Goal: Task Accomplishment & Management: Manage account settings

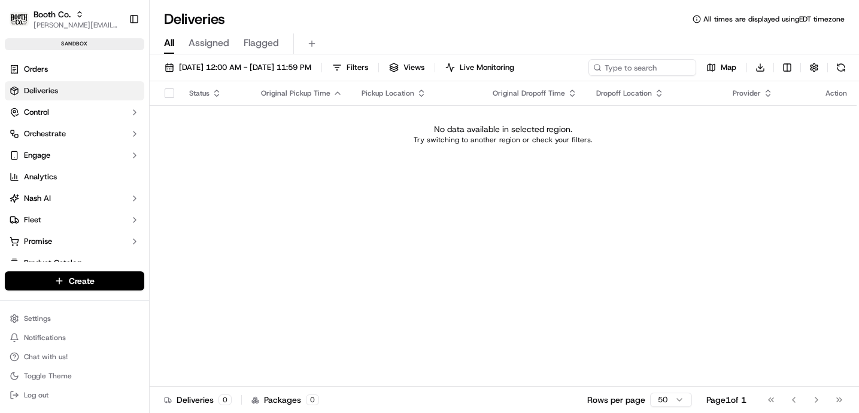
click at [64, 21] on span "[PERSON_NAME][EMAIL_ADDRESS][DOMAIN_NAME]" at bounding box center [77, 25] width 86 height 10
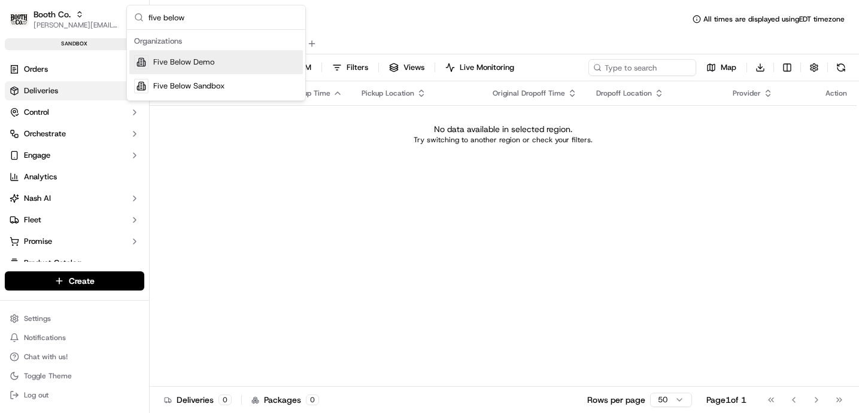
type input "five below"
click at [205, 87] on span "Five Below Sandbox" at bounding box center [188, 86] width 71 height 11
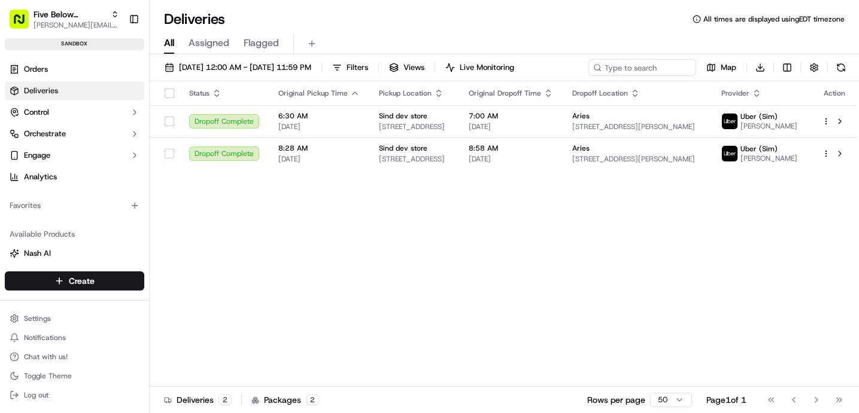
click at [44, 65] on span "Orders" at bounding box center [36, 69] width 24 height 11
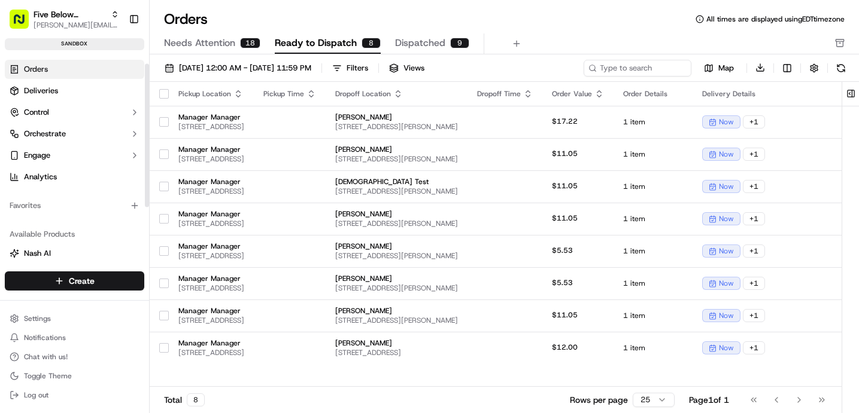
scroll to position [16, 0]
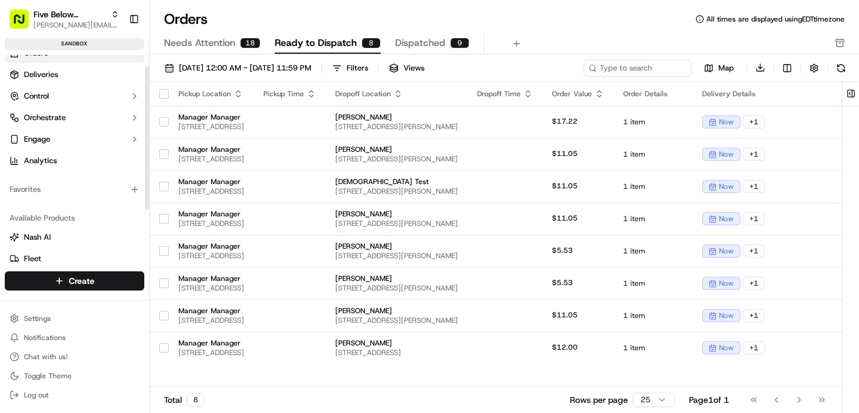
click at [72, 94] on button "Control" at bounding box center [74, 96] width 139 height 19
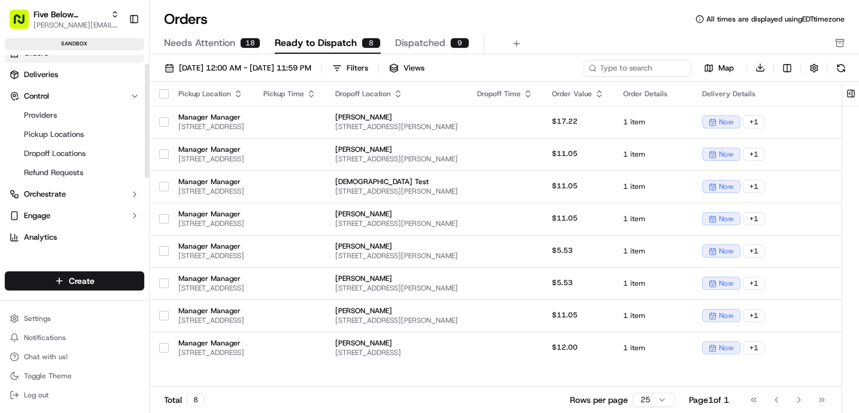
click at [65, 196] on span "Orchestrate" at bounding box center [45, 194] width 42 height 11
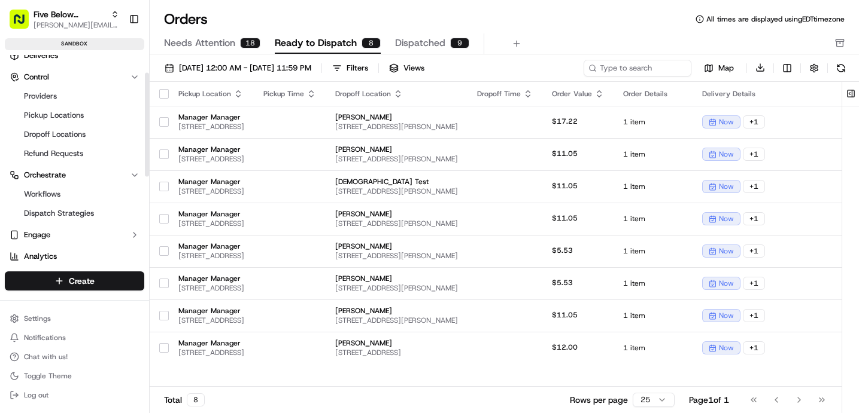
click at [60, 217] on span "Dispatch Strategies" at bounding box center [59, 213] width 70 height 11
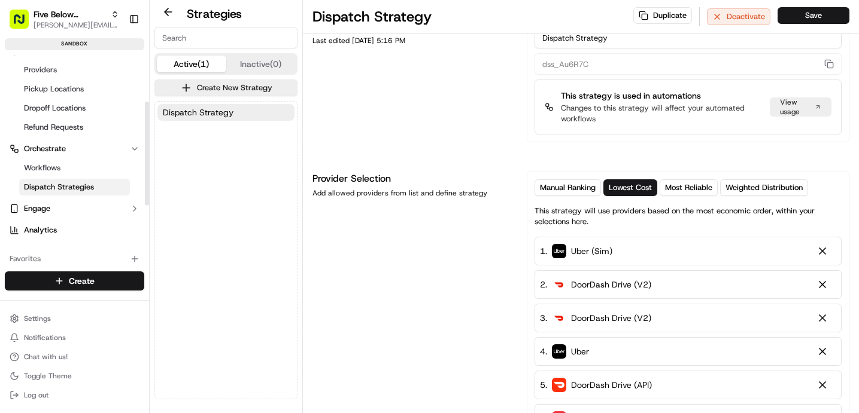
scroll to position [93, 0]
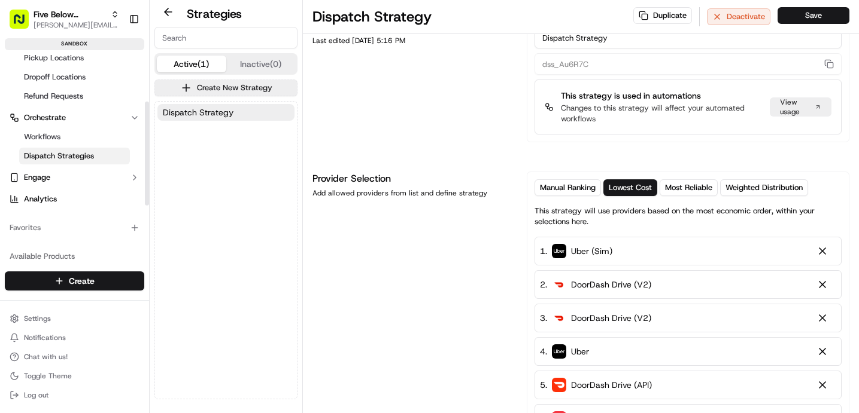
click at [39, 319] on html "Five Below Sandbox jake@usenash.com Toggle Sidebar sandbox Orders Deliveries Co…" at bounding box center [429, 206] width 859 height 413
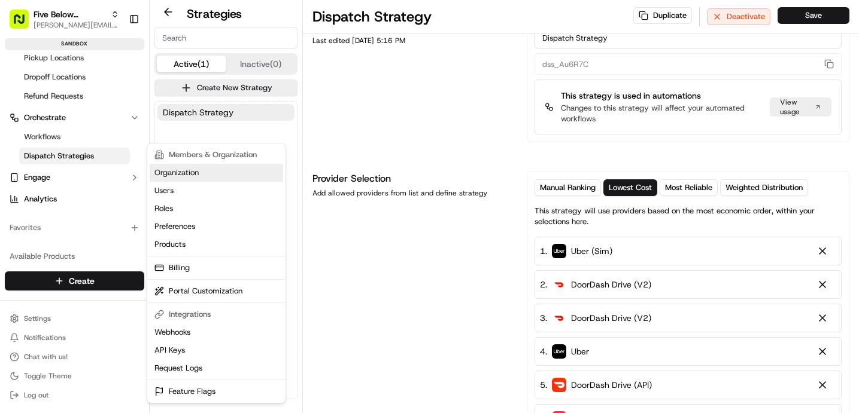
click at [214, 173] on link "Organization" at bounding box center [216, 173] width 133 height 18
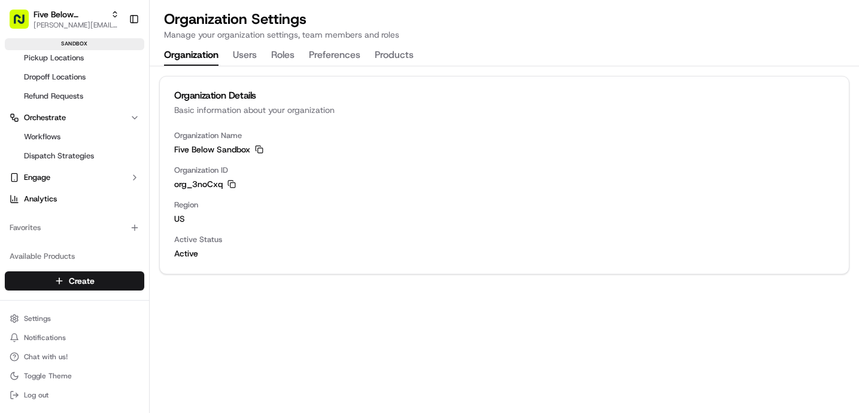
click at [341, 54] on button "Preferences" at bounding box center [334, 55] width 51 height 20
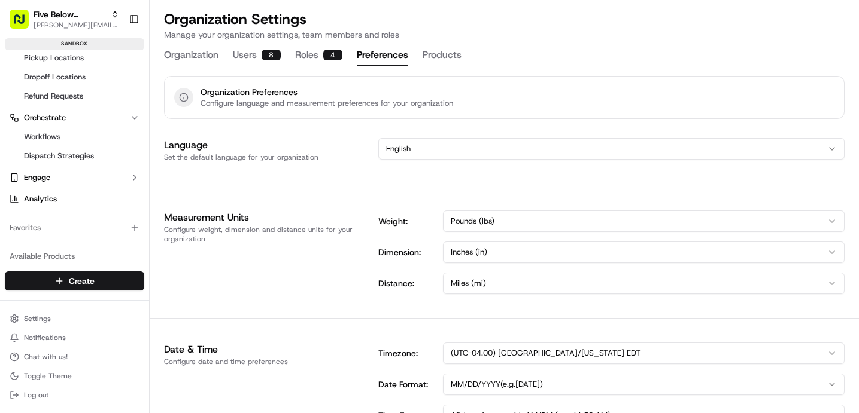
click at [457, 54] on button "Products" at bounding box center [441, 55] width 39 height 20
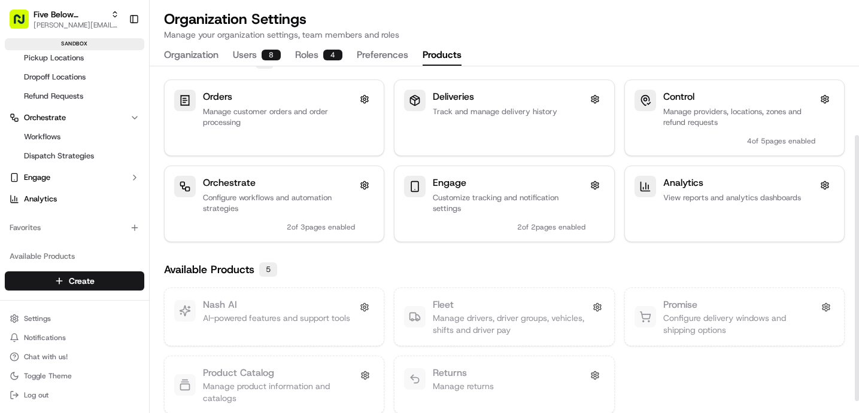
scroll to position [105, 0]
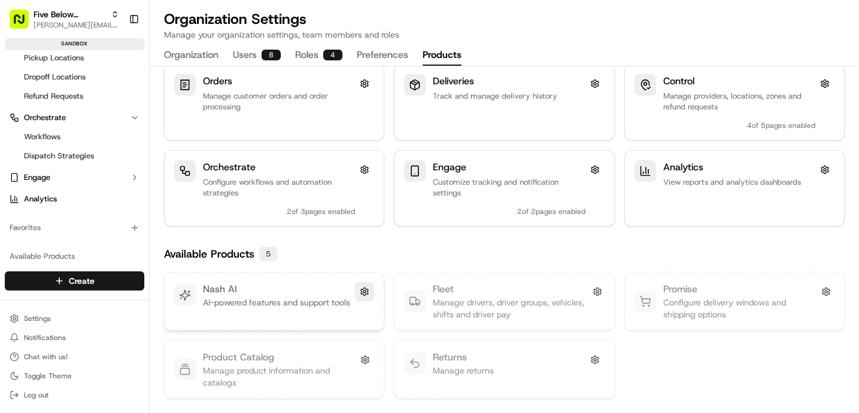
drag, startPoint x: 0, startPoint y: 0, endPoint x: 365, endPoint y: 292, distance: 467.4
click at [365, 292] on button at bounding box center [364, 291] width 19 height 19
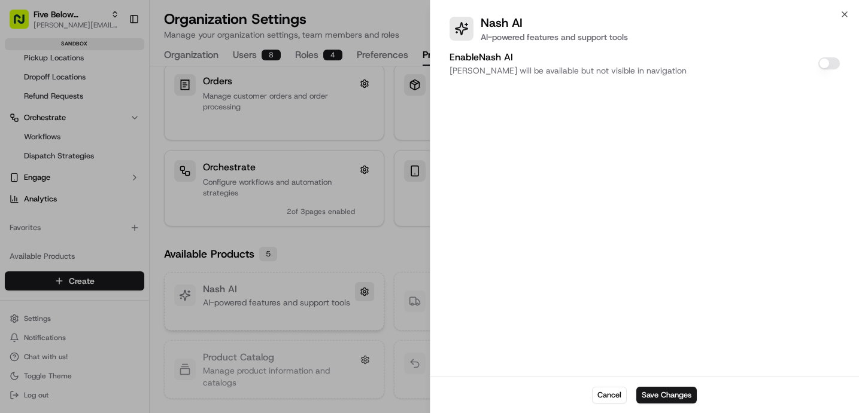
click at [605, 395] on button "Cancel" at bounding box center [609, 395] width 35 height 17
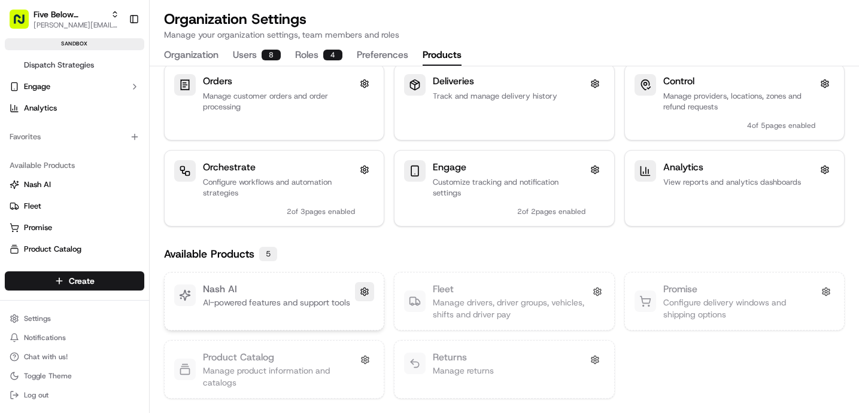
scroll to position [206, 0]
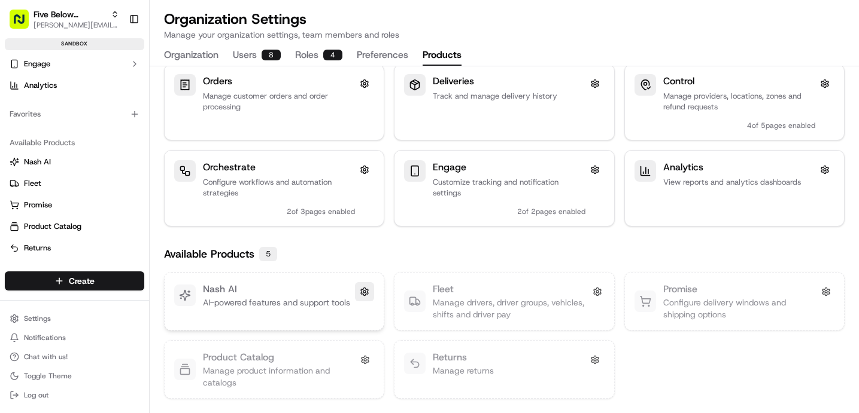
click at [56, 320] on html "Five Below Sandbox jake@usenash.com Toggle Sidebar sandbox Orders Deliveries Co…" at bounding box center [429, 206] width 859 height 413
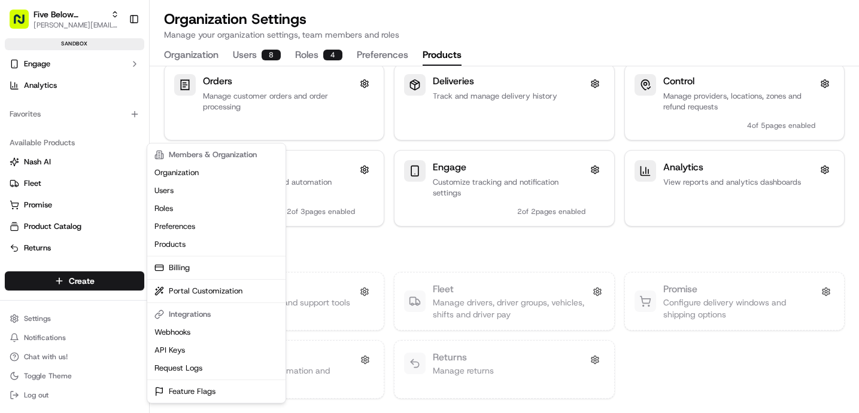
drag, startPoint x: 365, startPoint y: 292, endPoint x: 203, endPoint y: 401, distance: 194.8
click at [203, 401] on div "Members & Organization Organization Users Roles Preferences Products Billing Po…" at bounding box center [216, 273] width 139 height 261
click at [214, 388] on link "Feature Flags" at bounding box center [216, 392] width 133 height 18
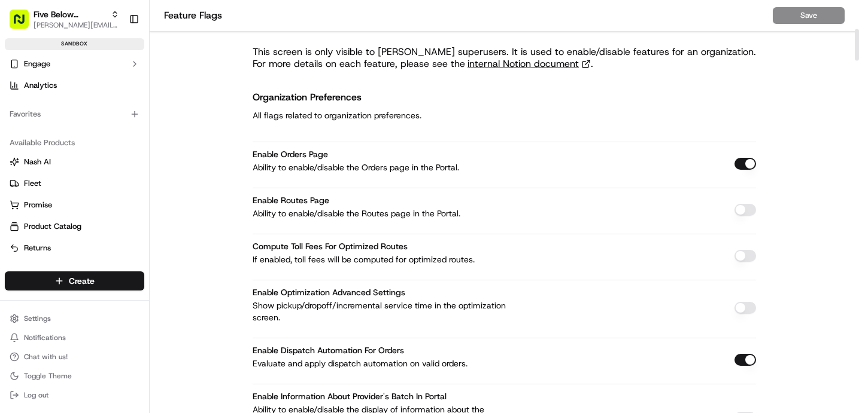
scroll to position [376, 0]
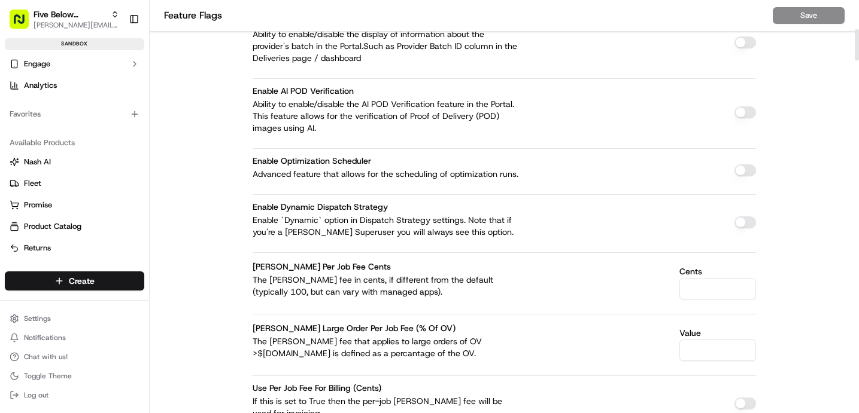
click at [738, 227] on button "button" at bounding box center [745, 223] width 22 height 12
click at [801, 22] on button "Save" at bounding box center [808, 15] width 72 height 17
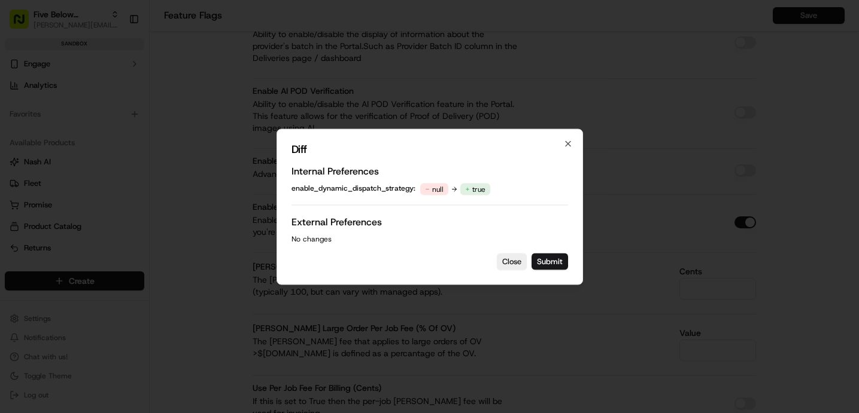
click at [549, 255] on button "Submit" at bounding box center [549, 261] width 36 height 17
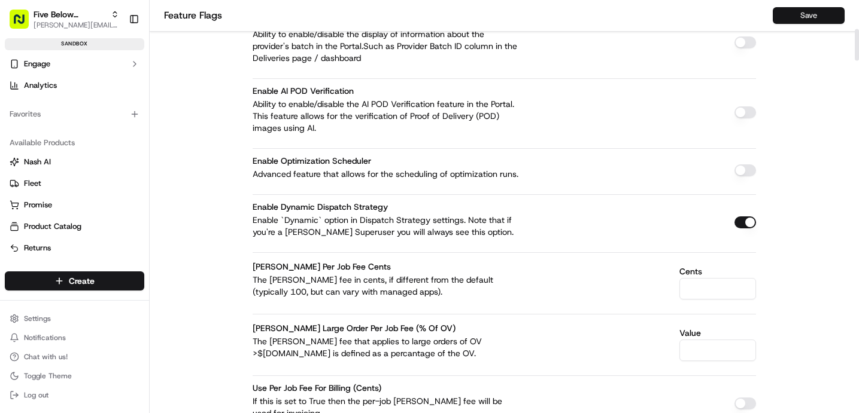
drag, startPoint x: 801, startPoint y: 22, endPoint x: 819, endPoint y: 17, distance: 18.0
click at [819, 17] on button "Save" at bounding box center [808, 15] width 72 height 17
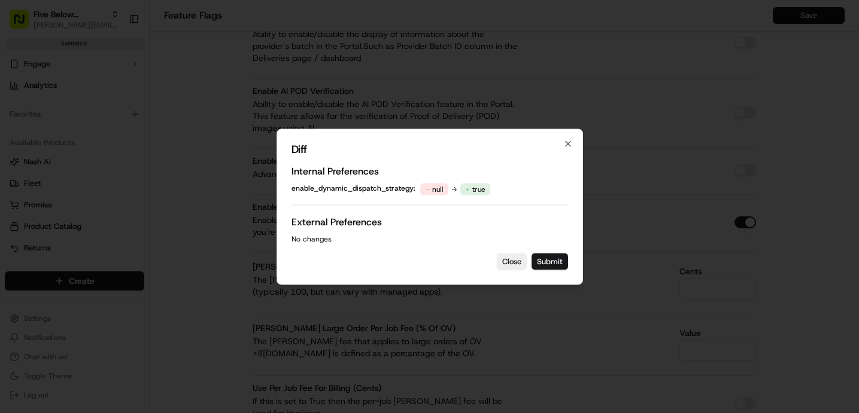
click at [565, 260] on button "Submit" at bounding box center [549, 261] width 36 height 17
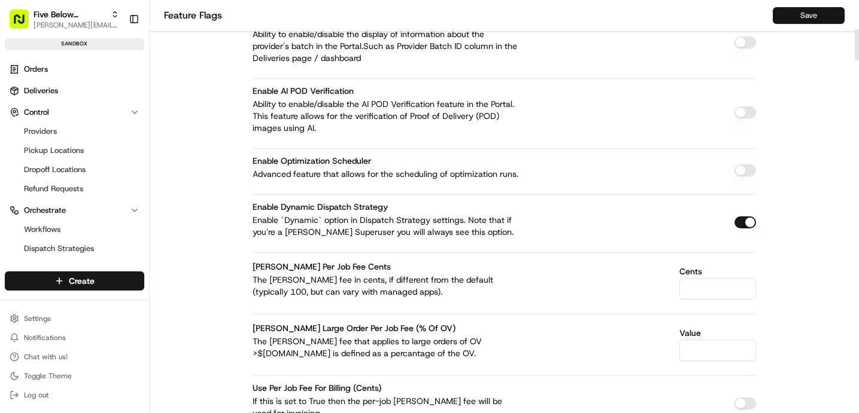
scroll to position [47, 0]
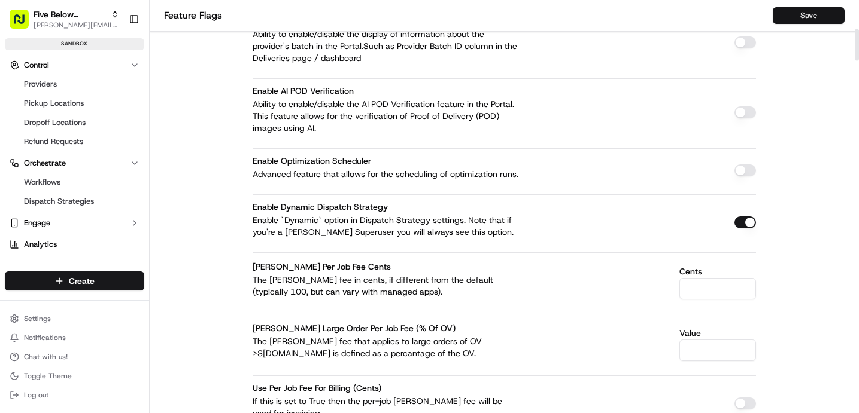
click at [60, 191] on ul "Workflows Dispatch Strategies" at bounding box center [75, 192] width 123 height 38
click at [60, 204] on span "Dispatch Strategies" at bounding box center [59, 201] width 70 height 11
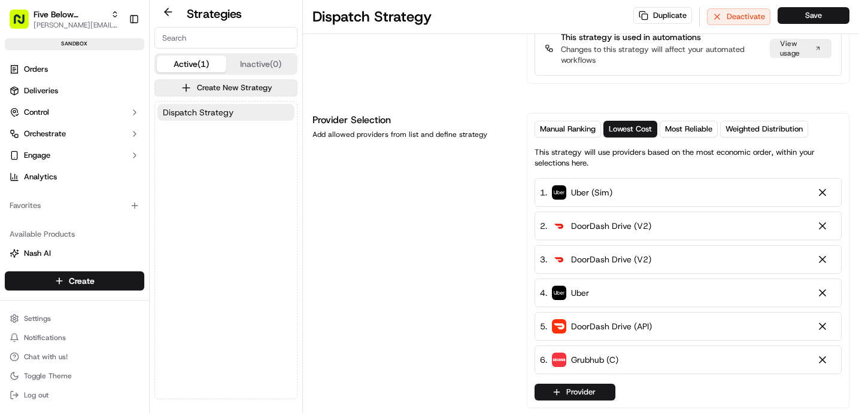
scroll to position [97, 0]
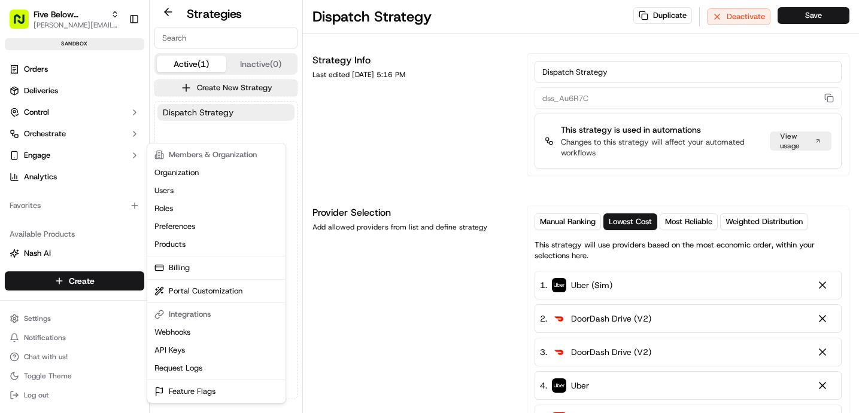
click at [52, 311] on html "Five Below Sandbox [EMAIL_ADDRESS][DOMAIN_NAME] Toggle Sidebar sandbox Orders D…" at bounding box center [429, 206] width 859 height 413
drag, startPoint x: 0, startPoint y: 0, endPoint x: 194, endPoint y: 393, distance: 438.3
click at [194, 393] on link "Feature Flags" at bounding box center [216, 392] width 133 height 18
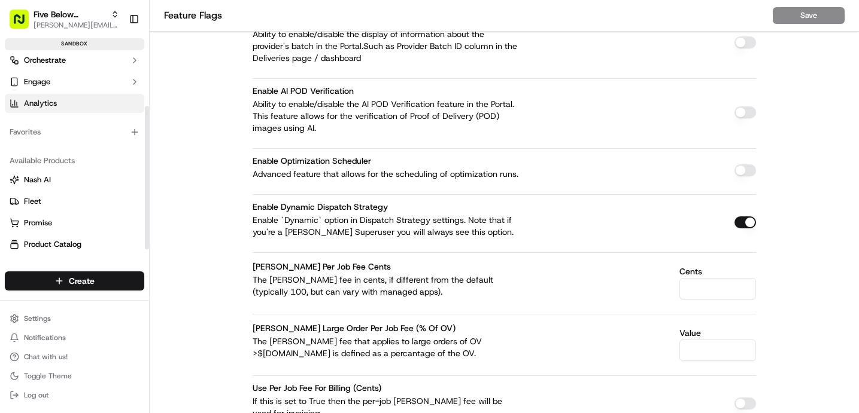
scroll to position [92, 0]
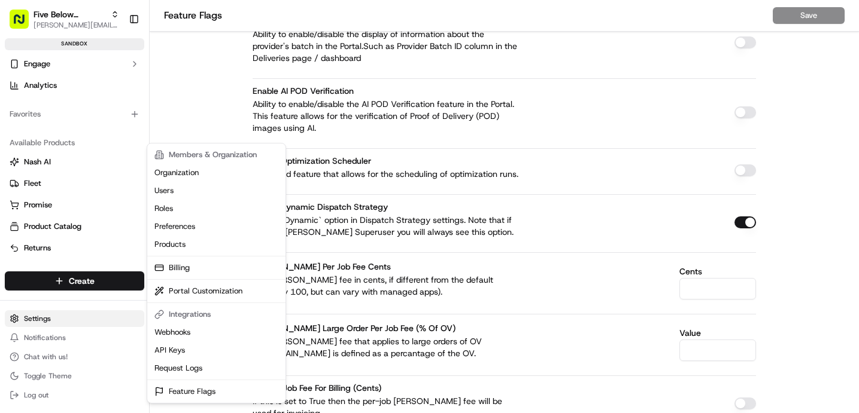
click at [58, 319] on html "Five Below Sandbox jake@usenash.com Toggle Sidebar sandbox Orders Deliveries Co…" at bounding box center [429, 206] width 859 height 413
click at [198, 168] on link "Organization" at bounding box center [216, 173] width 133 height 18
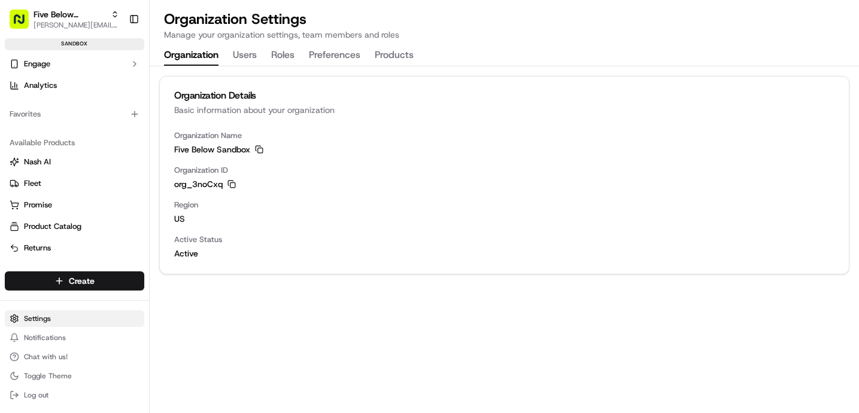
click at [390, 59] on button "Products" at bounding box center [394, 55] width 39 height 20
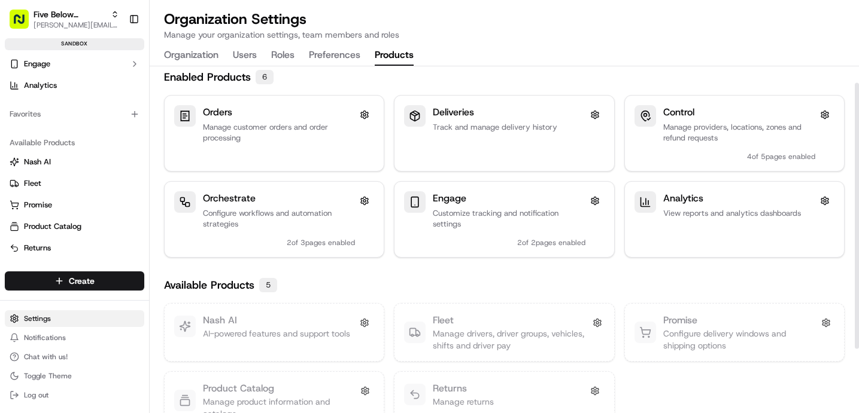
scroll to position [105, 0]
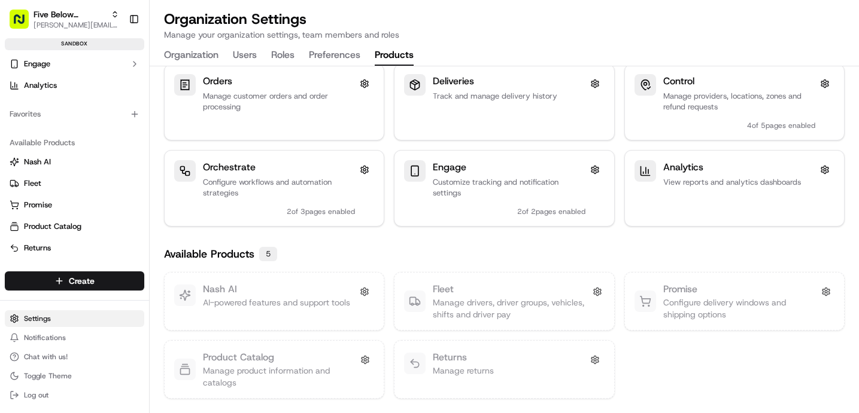
click at [367, 292] on button at bounding box center [364, 291] width 19 height 19
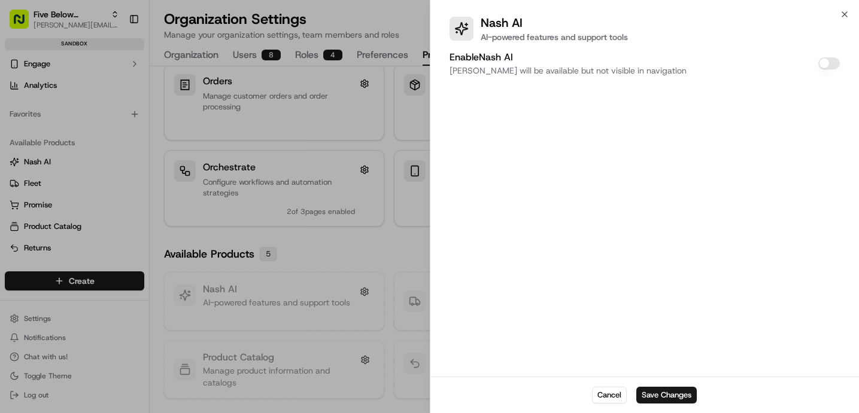
drag, startPoint x: 58, startPoint y: 319, endPoint x: 829, endPoint y: 63, distance: 812.4
click at [829, 63] on button "Enable Nash AI" at bounding box center [829, 63] width 22 height 12
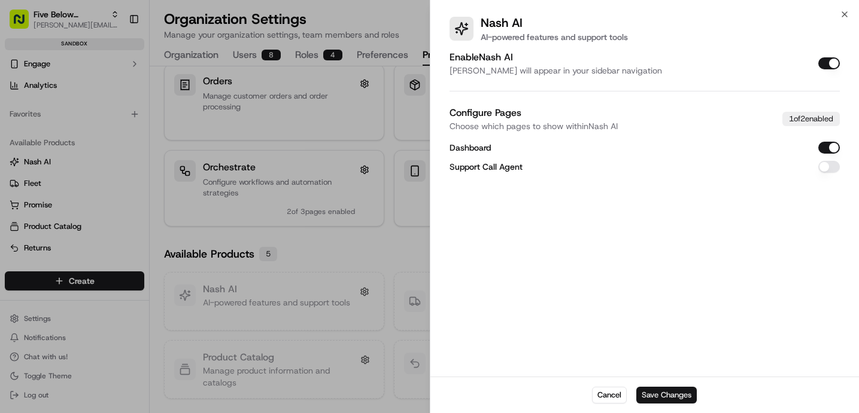
drag, startPoint x: 829, startPoint y: 63, endPoint x: 681, endPoint y: 394, distance: 362.6
click at [681, 394] on button "Save Changes" at bounding box center [666, 395] width 60 height 17
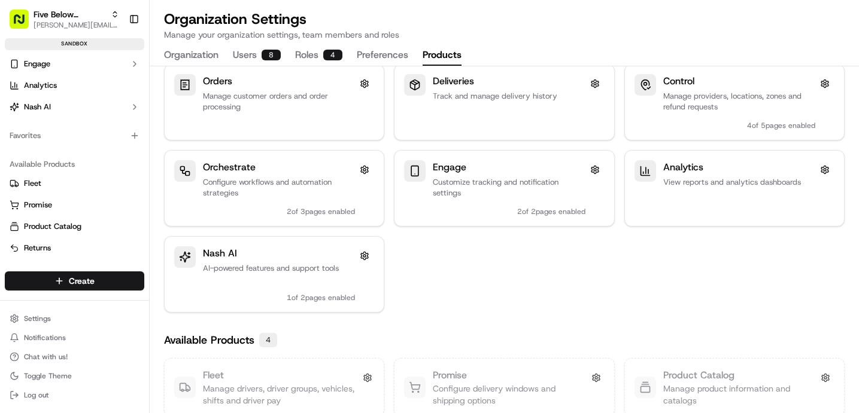
click at [363, 257] on button at bounding box center [364, 256] width 19 height 19
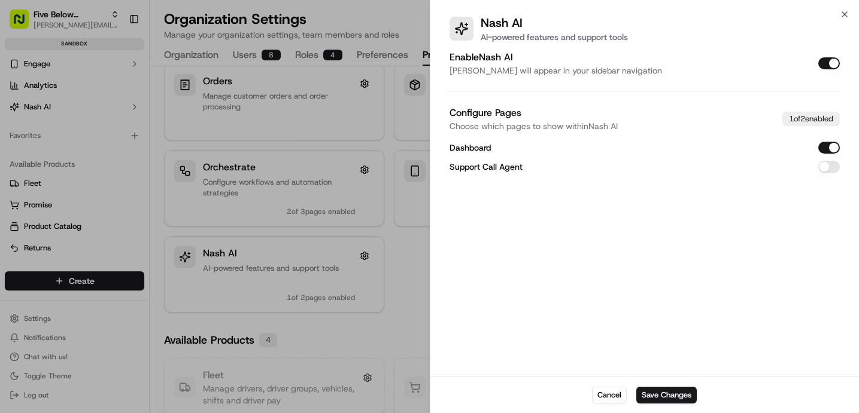
click at [404, 272] on div at bounding box center [429, 206] width 859 height 413
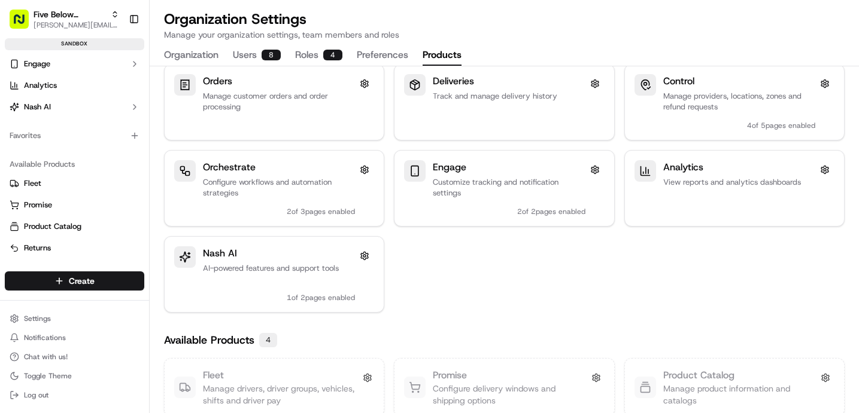
scroll to position [0, 0]
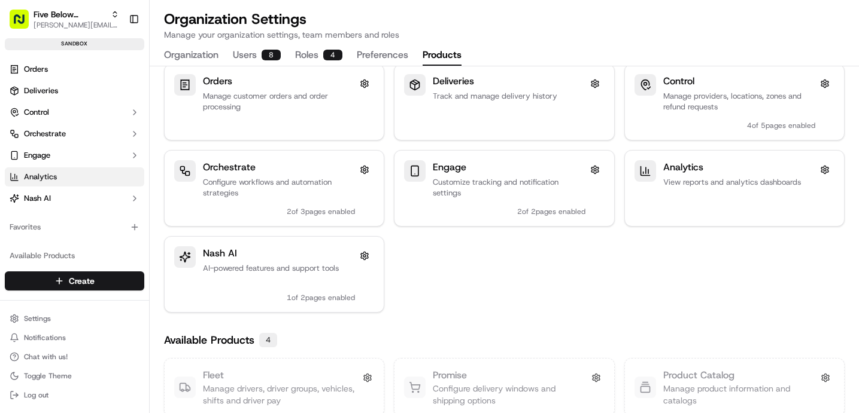
drag, startPoint x: 681, startPoint y: 394, endPoint x: 51, endPoint y: 181, distance: 664.7
click at [51, 181] on span "Analytics" at bounding box center [40, 177] width 33 height 11
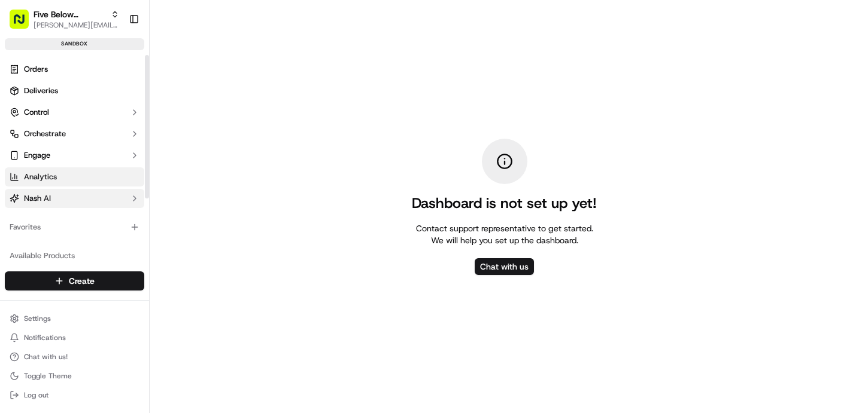
drag, startPoint x: 51, startPoint y: 181, endPoint x: 50, endPoint y: 201, distance: 20.4
click at [50, 201] on span "Nash AI" at bounding box center [37, 198] width 27 height 11
click at [65, 201] on button "Nash AI" at bounding box center [74, 198] width 139 height 19
drag, startPoint x: 50, startPoint y: 201, endPoint x: 72, endPoint y: 203, distance: 22.3
click at [72, 203] on button "Nash AI" at bounding box center [74, 198] width 139 height 19
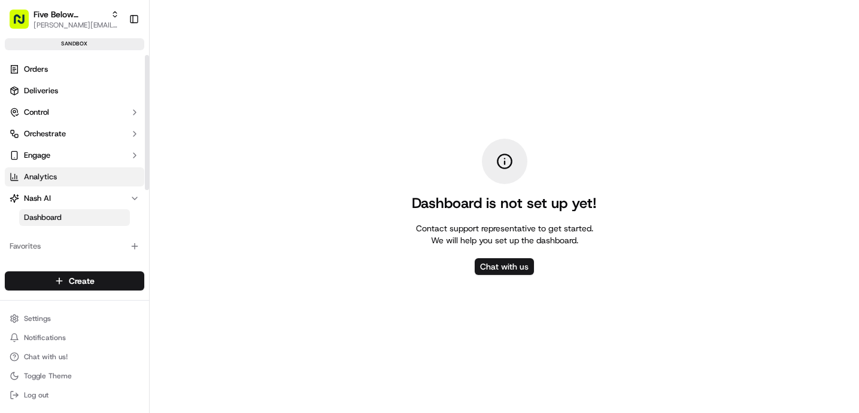
drag, startPoint x: 72, startPoint y: 203, endPoint x: 72, endPoint y: 215, distance: 12.0
click at [72, 215] on link "Dashboard" at bounding box center [74, 217] width 111 height 17
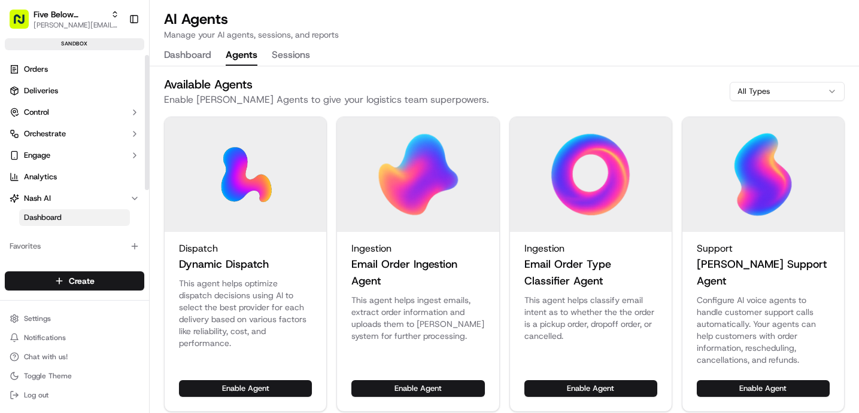
click at [247, 59] on button "Agents" at bounding box center [242, 55] width 32 height 20
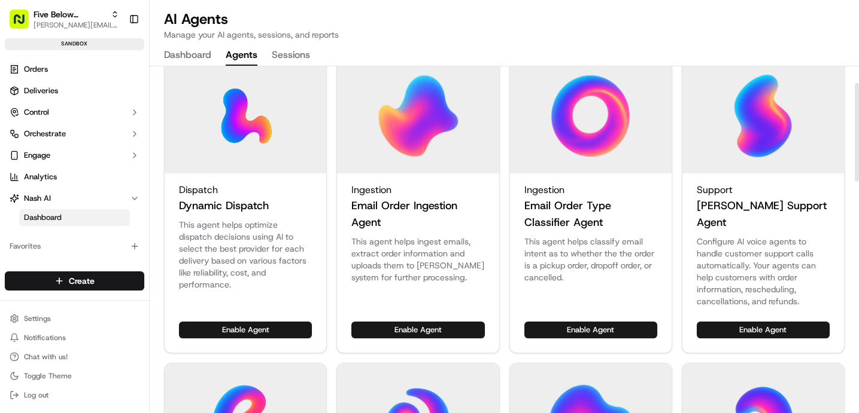
scroll to position [60, 0]
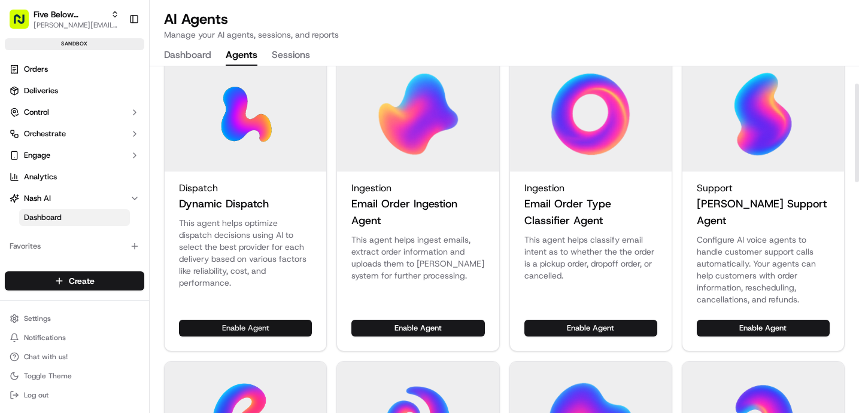
drag, startPoint x: 72, startPoint y: 215, endPoint x: 261, endPoint y: 318, distance: 215.0
click at [261, 320] on button "Enable Agent" at bounding box center [245, 328] width 133 height 17
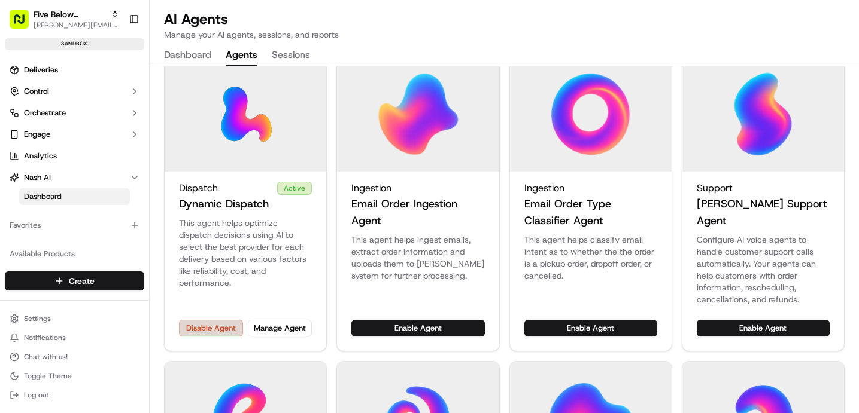
scroll to position [22, 0]
click at [83, 111] on button "Orchestrate" at bounding box center [74, 111] width 139 height 19
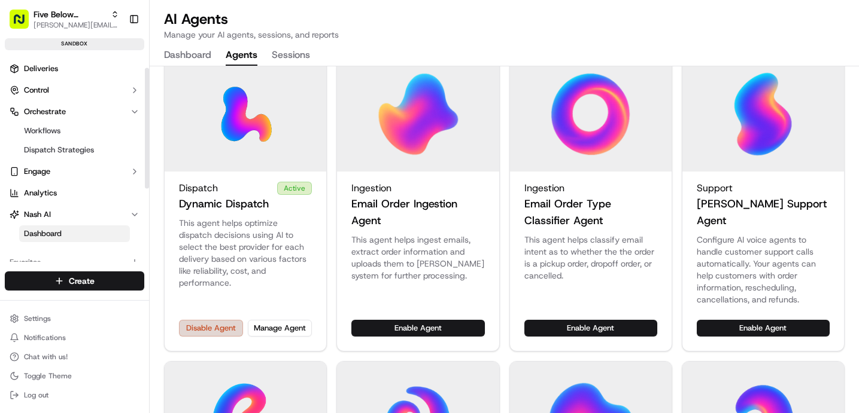
click at [76, 152] on span "Dispatch Strategies" at bounding box center [59, 150] width 70 height 11
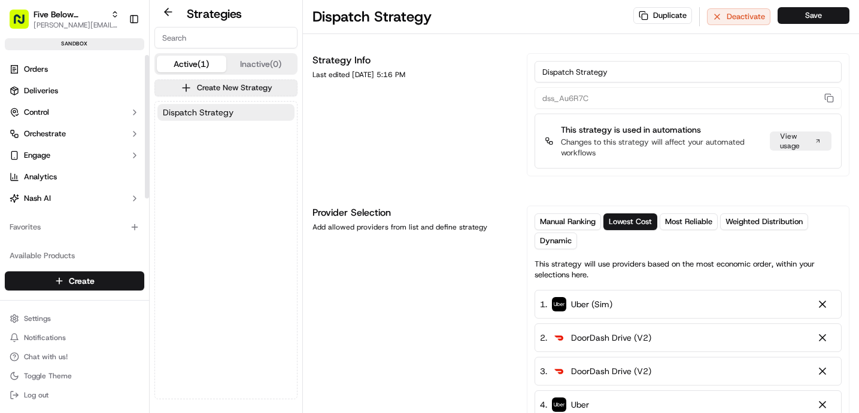
click at [553, 246] on span "Dynamic" at bounding box center [556, 241] width 32 height 11
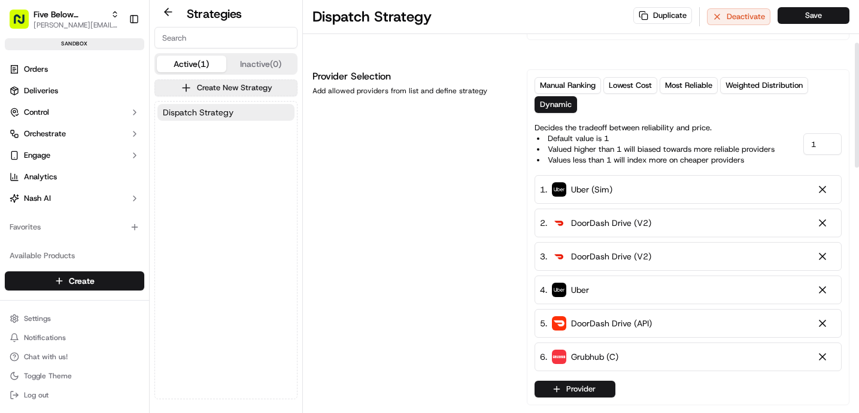
scroll to position [151, 0]
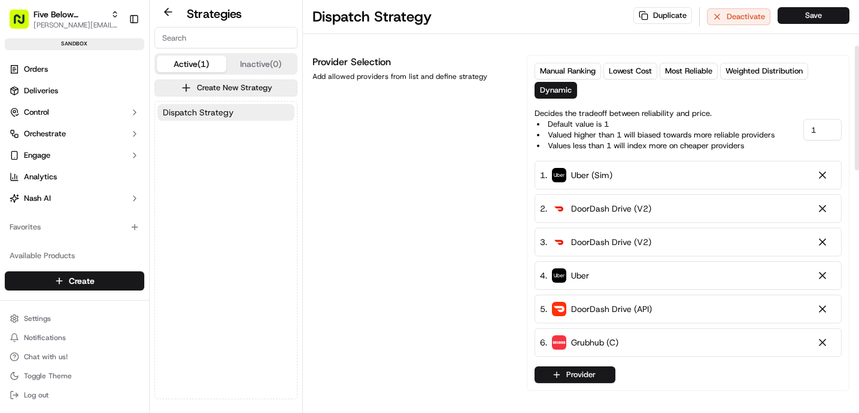
click at [824, 209] on div at bounding box center [822, 209] width 12 height 12
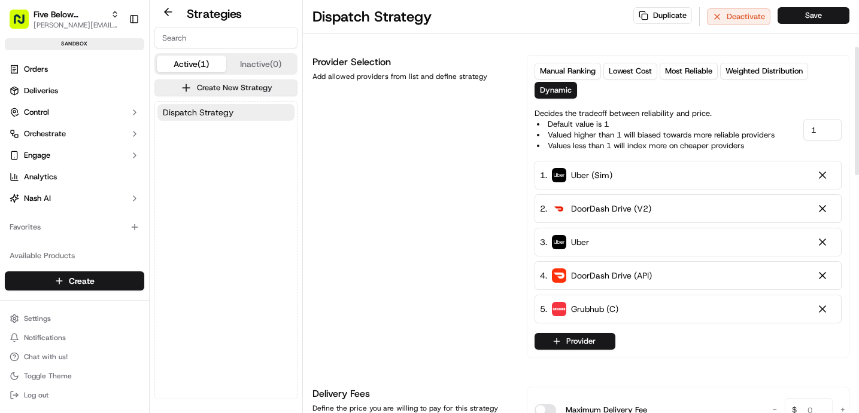
click at [824, 209] on div at bounding box center [822, 209] width 12 height 12
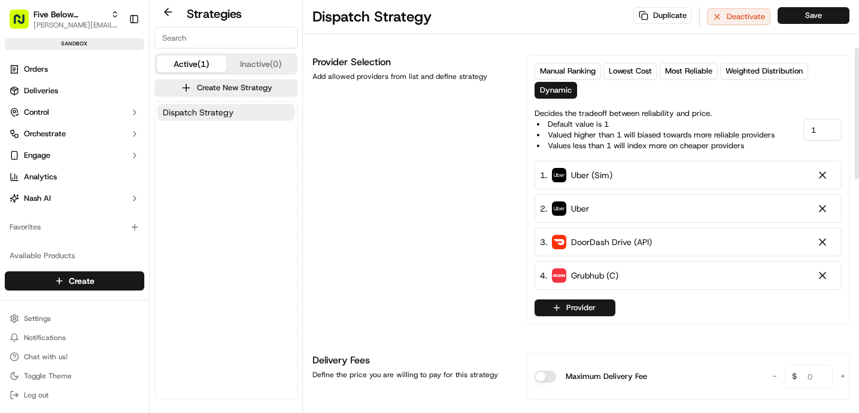
click at [821, 244] on div at bounding box center [822, 242] width 12 height 12
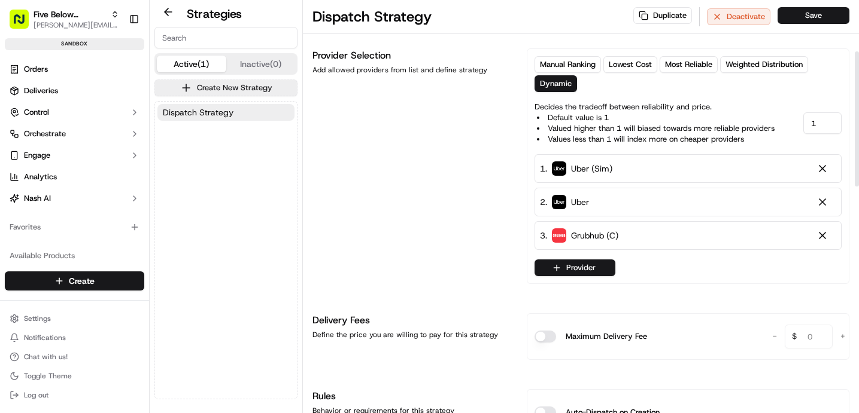
scroll to position [159, 0]
click at [824, 201] on div at bounding box center [822, 201] width 12 height 12
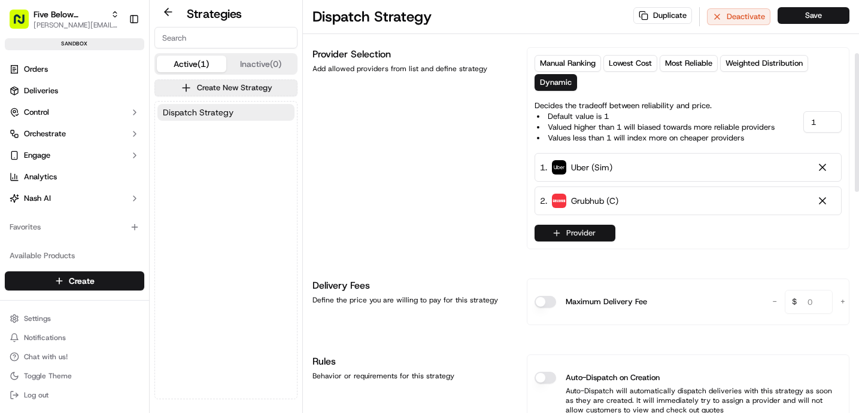
drag, startPoint x: 0, startPoint y: 0, endPoint x: 590, endPoint y: 233, distance: 634.4
click at [590, 233] on button "Provider" at bounding box center [574, 233] width 81 height 17
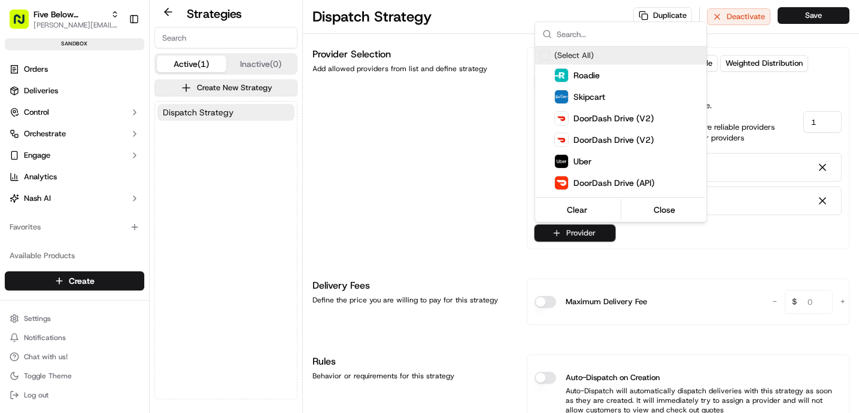
click at [586, 83] on div "Roadie" at bounding box center [642, 76] width 215 height 22
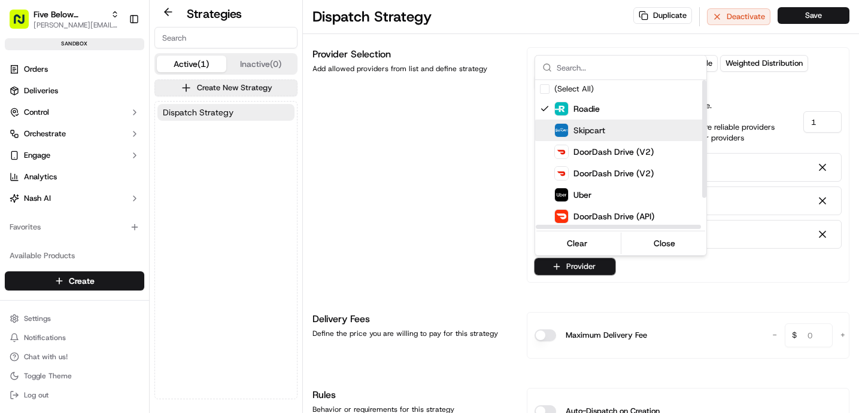
drag, startPoint x: 590, startPoint y: 233, endPoint x: 582, endPoint y: 128, distance: 105.6
click at [582, 128] on span "Skipcart" at bounding box center [589, 130] width 32 height 12
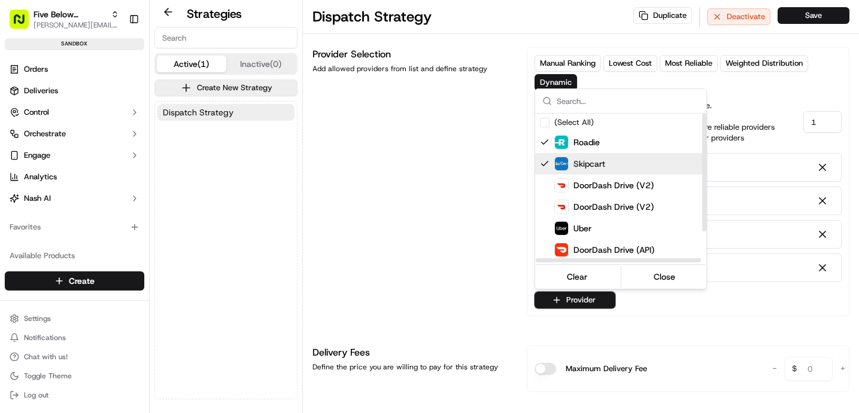
scroll to position [41, 0]
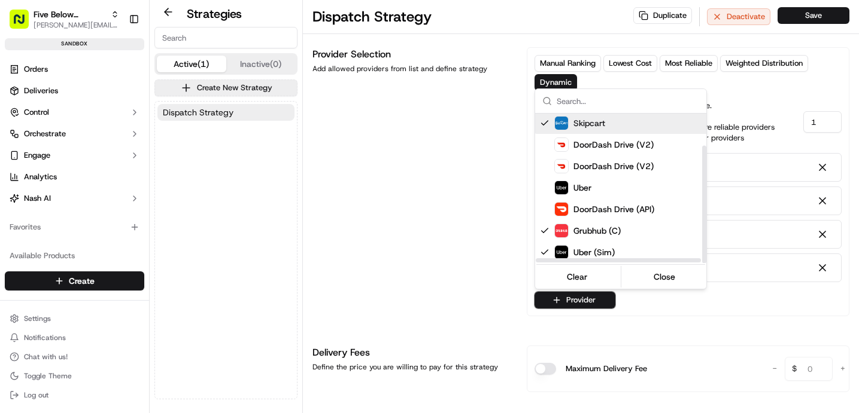
click at [440, 225] on html "Five Below Sandbox jake@usenash.com Toggle Sidebar sandbox Orders Deliveries Co…" at bounding box center [429, 206] width 859 height 413
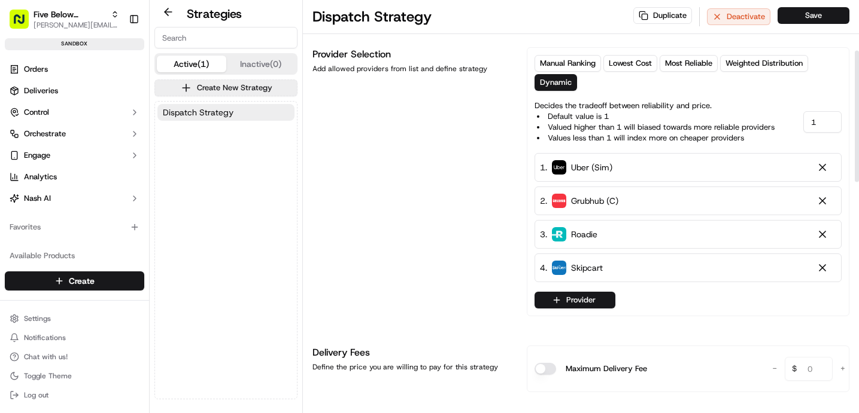
click at [801, 14] on button "Save" at bounding box center [813, 15] width 72 height 17
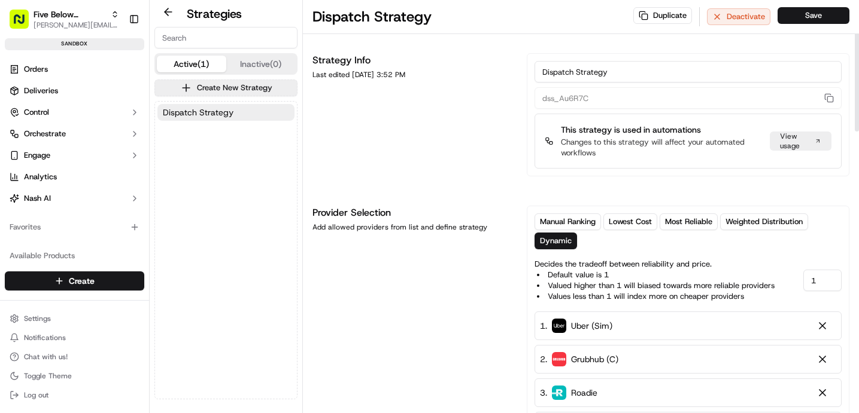
drag, startPoint x: 582, startPoint y: 128, endPoint x: 583, endPoint y: 74, distance: 53.9
click at [583, 74] on input "Dispatch Strategy" at bounding box center [687, 72] width 307 height 22
type input "D"
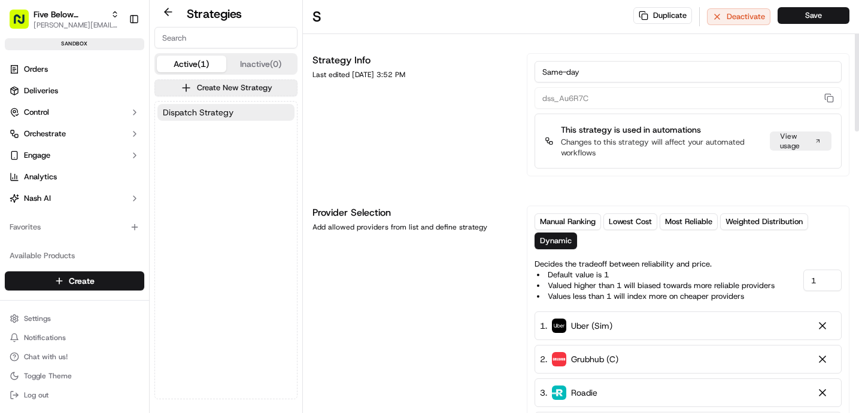
type input "Same-day"
click at [814, 18] on button "Save" at bounding box center [813, 15] width 72 height 17
click at [66, 139] on button "Orchestrate" at bounding box center [74, 133] width 139 height 19
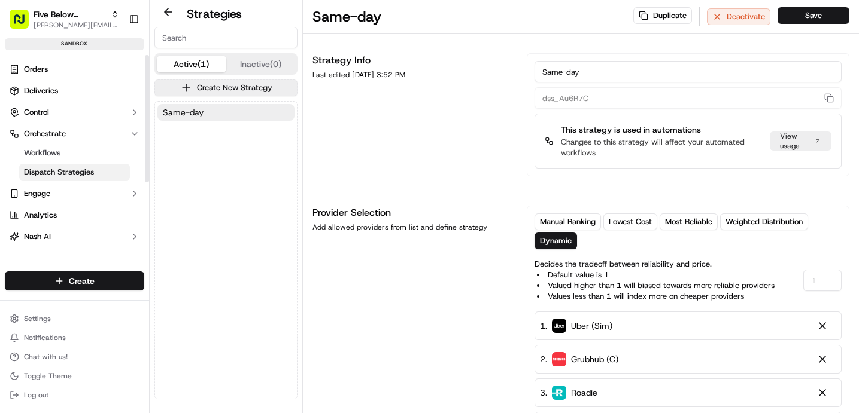
click at [59, 154] on span "Workflows" at bounding box center [42, 153] width 36 height 11
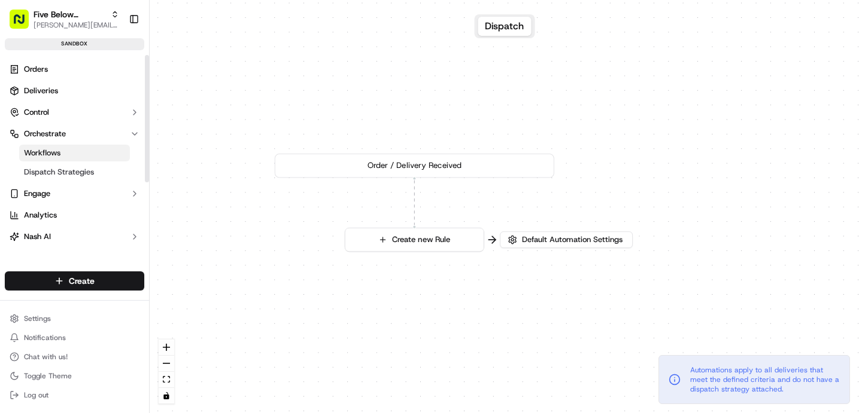
click at [578, 240] on span "Default Automation Settings" at bounding box center [571, 240] width 105 height 11
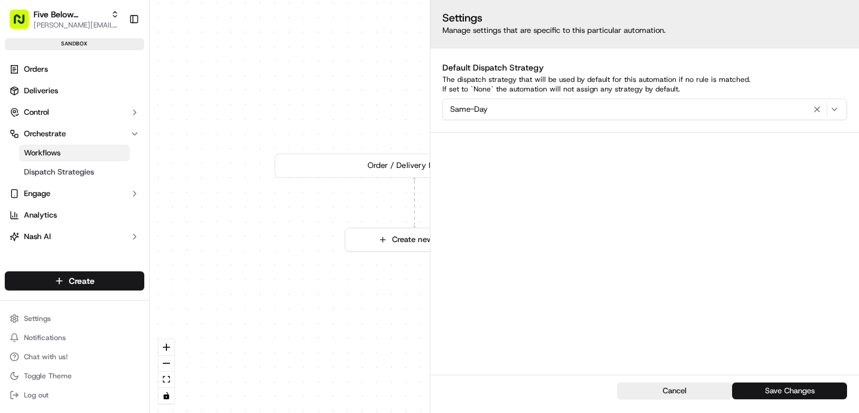
drag, startPoint x: 583, startPoint y: 74, endPoint x: 802, endPoint y: 388, distance: 382.4
click at [802, 388] on button "Save Changes" at bounding box center [789, 391] width 115 height 17
click at [785, 393] on button "Save Changes" at bounding box center [789, 391] width 115 height 17
click at [394, 326] on div "0 Order / Delivery Received Create new Rule" at bounding box center [504, 206] width 709 height 413
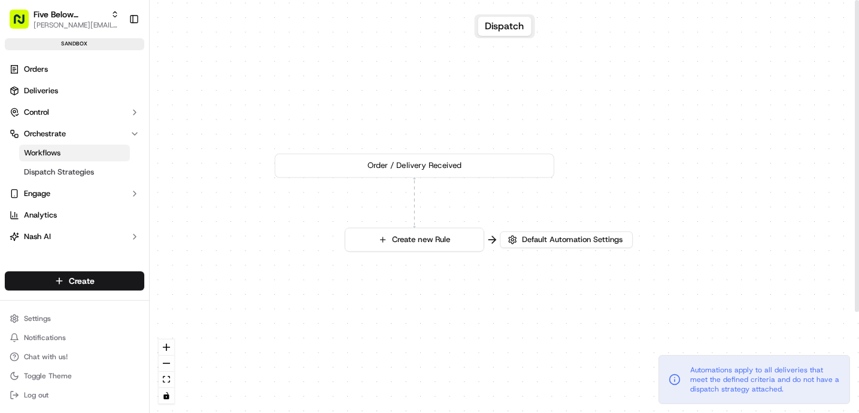
click at [542, 246] on button "Default Automation Settings" at bounding box center [566, 240] width 133 height 17
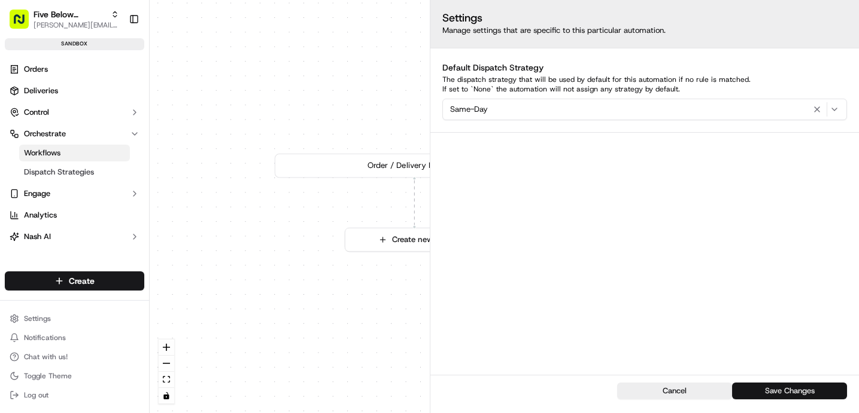
drag, startPoint x: 802, startPoint y: 388, endPoint x: 790, endPoint y: 390, distance: 11.5
click at [790, 390] on button "Save Changes" at bounding box center [789, 391] width 115 height 17
click at [673, 387] on button "Cancel" at bounding box center [674, 391] width 115 height 17
